Goal: Task Accomplishment & Management: Use online tool/utility

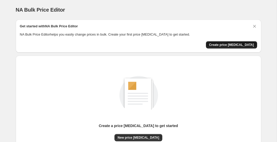
click at [225, 44] on span "Create price [MEDICAL_DATA]" at bounding box center [231, 45] width 45 height 4
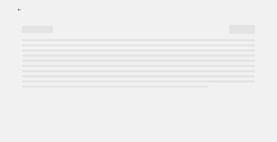
select select "percentage"
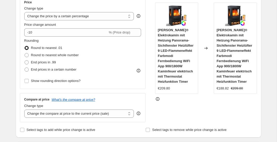
scroll to position [99, 0]
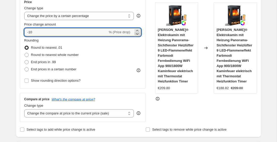
click at [138, 35] on icon at bounding box center [137, 33] width 5 height 5
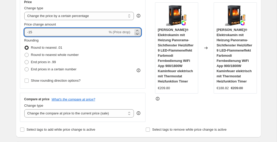
click at [138, 35] on icon at bounding box center [137, 33] width 5 height 5
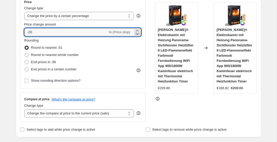
click at [138, 35] on icon at bounding box center [137, 33] width 5 height 5
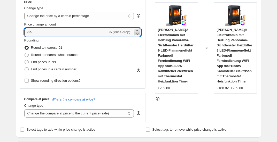
click at [138, 35] on icon at bounding box center [137, 33] width 5 height 5
type input "-29"
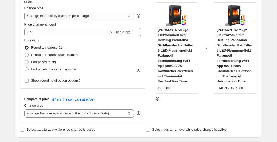
click at [149, 64] on div "Price Change type Change the price to a certain amount Change the price by a ce…" at bounding box center [138, 59] width 237 height 127
click at [50, 62] on span "End prices in .99" at bounding box center [43, 62] width 25 height 4
click at [25, 60] on input "End prices in .99" at bounding box center [25, 60] width 0 height 0
radio input "true"
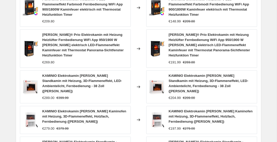
scroll to position [439, 0]
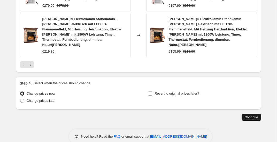
click at [251, 114] on button "Continue" at bounding box center [252, 117] width 20 height 7
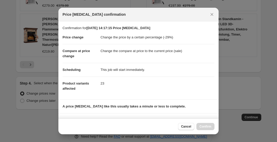
scroll to position [75, 0]
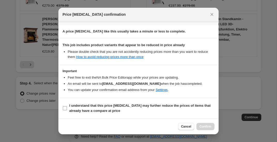
click at [98, 106] on b "I understand that this price change job may further reduce the prices of items …" at bounding box center [139, 108] width 141 height 9
click at [67, 106] on input "I understand that this price change job may further reduce the prices of items …" at bounding box center [65, 108] width 4 height 4
checkbox input "true"
click at [206, 126] on span "Confirm" at bounding box center [205, 127] width 12 height 4
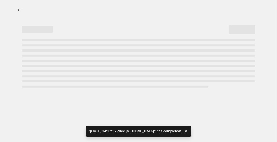
select select "percentage"
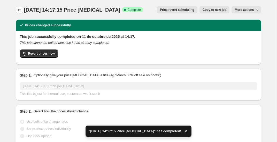
click at [18, 10] on icon "Price change jobs" at bounding box center [19, 10] width 3 height 3
